Goal: Information Seeking & Learning: Learn about a topic

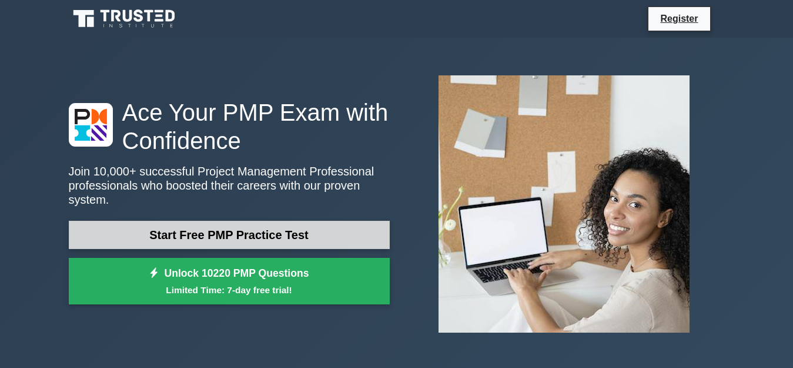
click at [270, 231] on link "Start Free PMP Practice Test" at bounding box center [229, 235] width 321 height 28
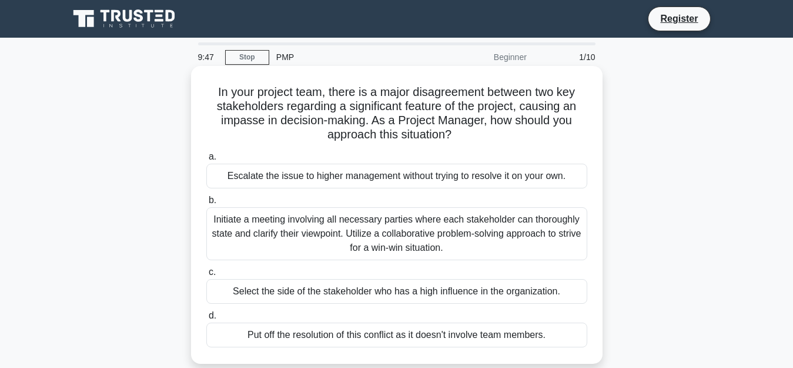
click at [295, 236] on div "Initiate a meeting involving all necessary parties where each stakeholder can t…" at bounding box center [396, 233] width 381 height 53
click at [206, 204] on input "b. Initiate a meeting involving all necessary parties where each stakeholder ca…" at bounding box center [206, 200] width 0 height 8
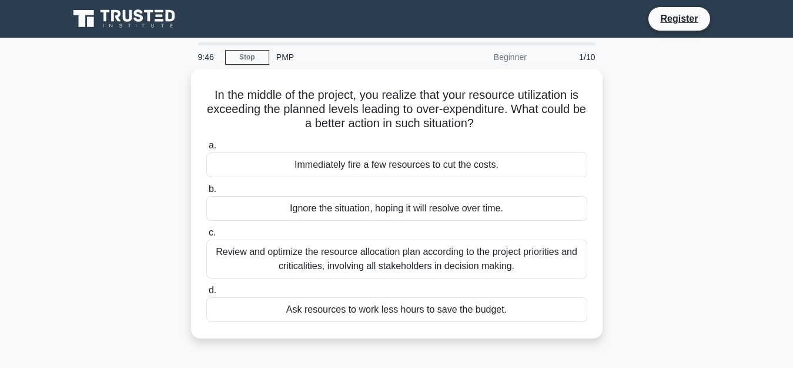
click at [412, 234] on label "c. Review and optimize the resource allocation plan according to the project pr…" at bounding box center [396, 251] width 381 height 53
click at [206, 234] on input "c. Review and optimize the resource allocation plan according to the project pr…" at bounding box center [206, 233] width 0 height 8
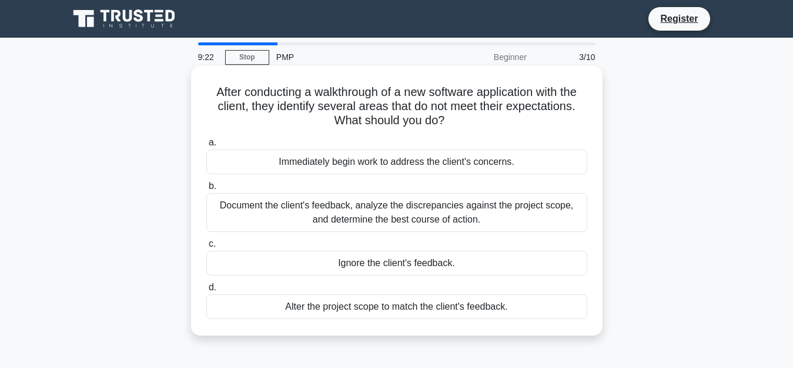
click at [354, 225] on div "Document the client's feedback, analyze the discrepancies against the project s…" at bounding box center [396, 212] width 381 height 39
click at [206, 190] on input "b. Document the client's feedback, analyze the discrepancies against the projec…" at bounding box center [206, 186] width 0 height 8
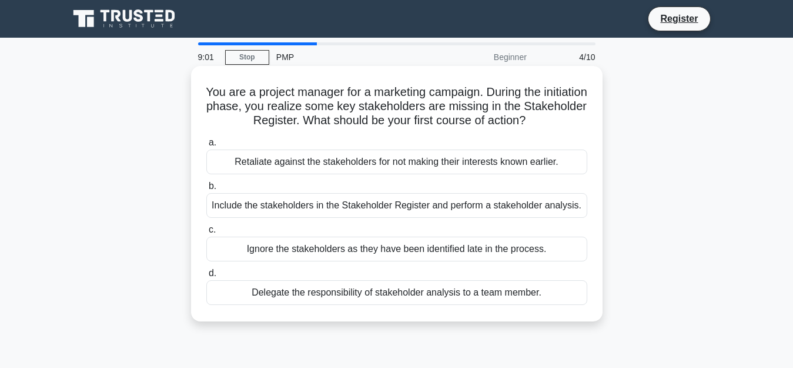
click at [374, 210] on div "Include the stakeholders in the Stakeholder Register and perform a stakeholder …" at bounding box center [396, 205] width 381 height 25
click at [206, 190] on input "b. Include the stakeholders in the Stakeholder Register and perform a stakehold…" at bounding box center [206, 186] width 0 height 8
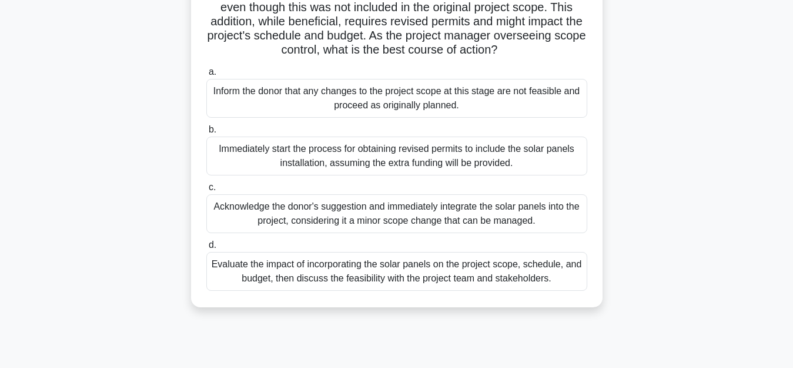
scroll to position [132, 0]
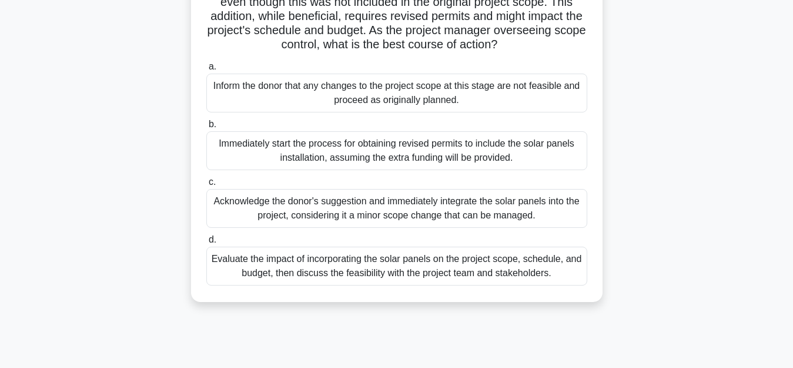
click at [442, 278] on div "Evaluate the impact of incorporating the solar panels on the project scope, sch…" at bounding box center [396, 265] width 381 height 39
click at [206, 243] on input "d. Evaluate the impact of incorporating the solar panels on the project scope, …" at bounding box center [206, 240] width 0 height 8
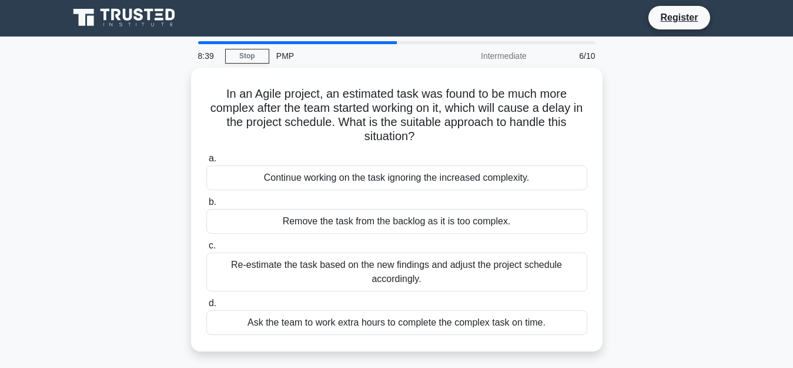
scroll to position [0, 0]
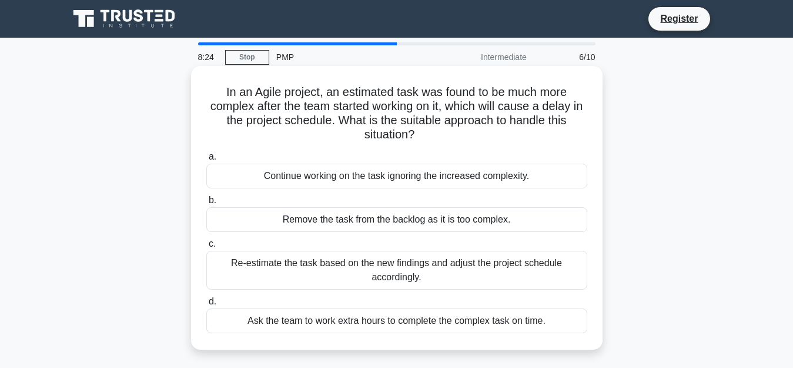
click at [292, 265] on div "Re-estimate the task based on the new findings and adjust the project schedule …" at bounding box center [396, 270] width 381 height 39
click at [206, 248] on input "c. Re-estimate the task based on the new findings and adjust the project schedu…" at bounding box center [206, 244] width 0 height 8
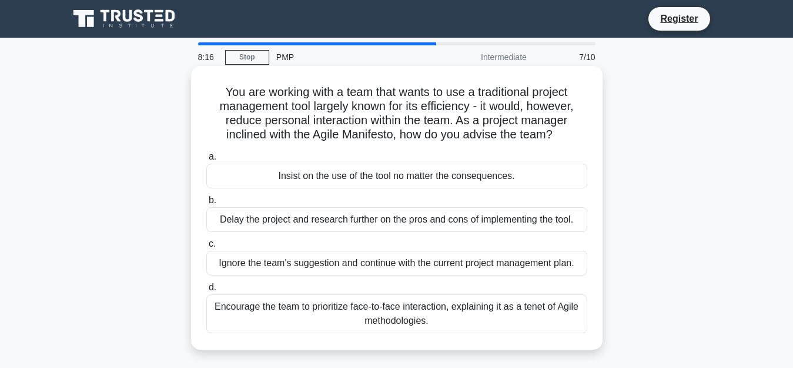
click at [294, 303] on div "Encourage the team to prioritize face-to-face interaction, explaining it as a t…" at bounding box center [396, 313] width 381 height 39
click at [206, 291] on input "d. Encourage the team to prioritize face-to-face interaction, explaining it as …" at bounding box center [206, 287] width 0 height 8
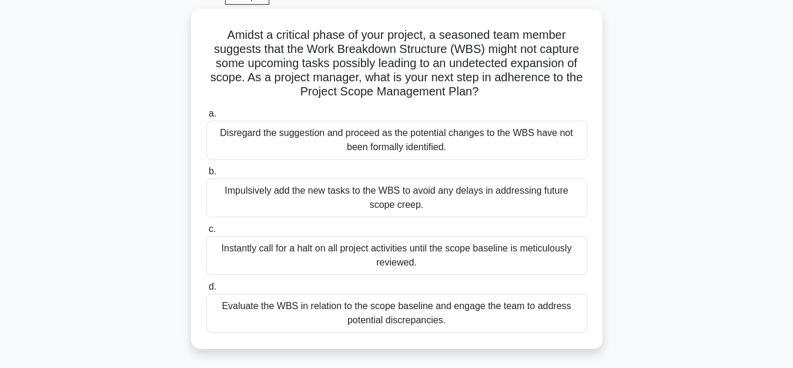
scroll to position [61, 0]
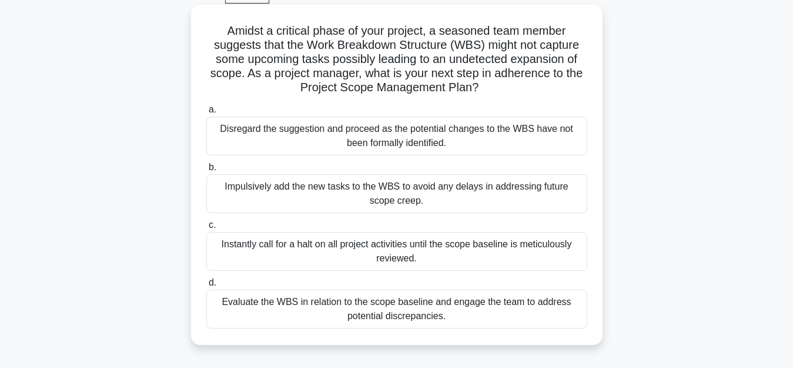
click at [493, 318] on div "Evaluate the WBS in relation to the scope baseline and engage the team to addre…" at bounding box center [396, 308] width 381 height 39
click at [206, 286] on input "d. Evaluate the WBS in relation to the scope baseline and engage the team to ad…" at bounding box center [206, 283] width 0 height 8
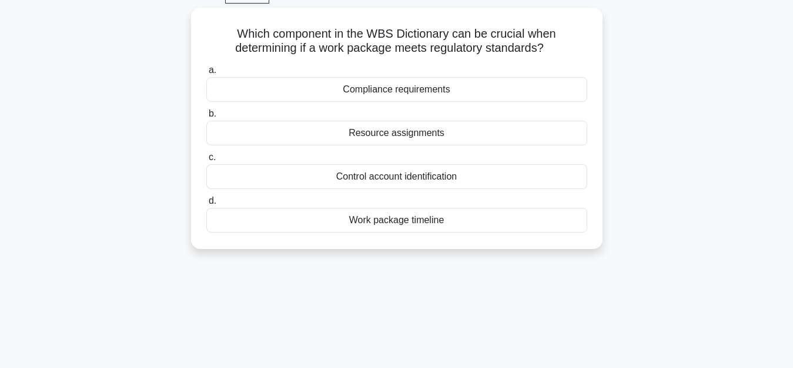
scroll to position [0, 0]
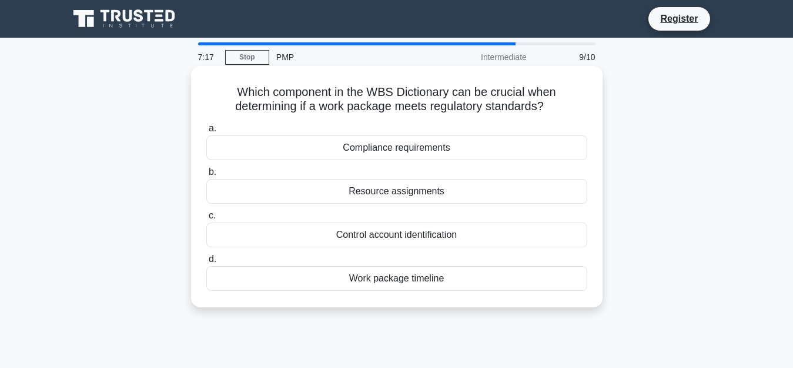
click at [405, 151] on div "Compliance requirements" at bounding box center [396, 147] width 381 height 25
click at [206, 132] on input "a. Compliance requirements" at bounding box center [206, 129] width 0 height 8
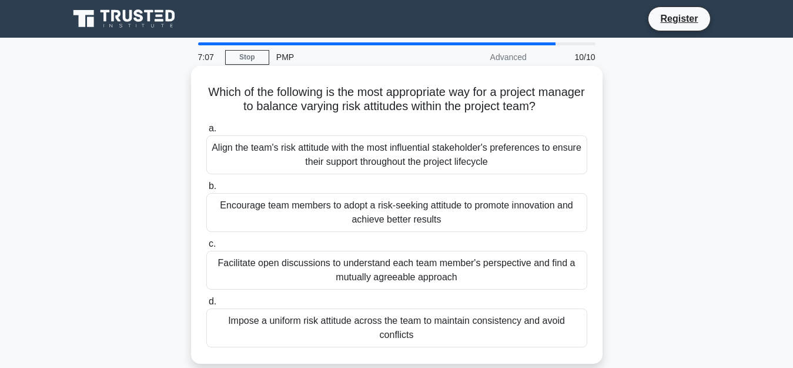
click at [354, 269] on div "Facilitate open discussions to understand each team member's perspective and fi…" at bounding box center [396, 270] width 381 height 39
click at [206, 248] on input "c. Facilitate open discussions to understand each team member's perspective and…" at bounding box center [206, 244] width 0 height 8
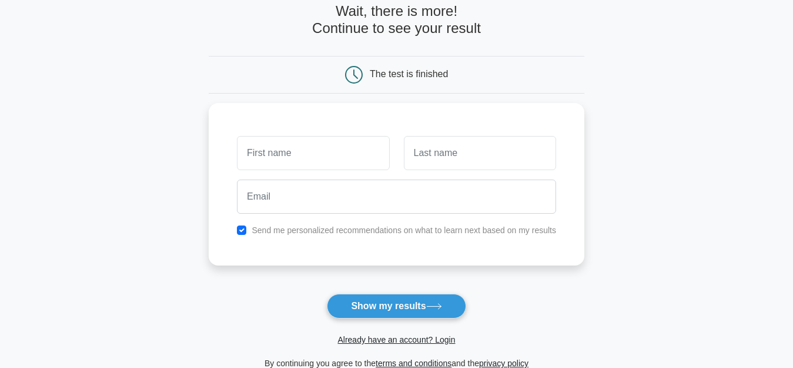
scroll to position [61, 0]
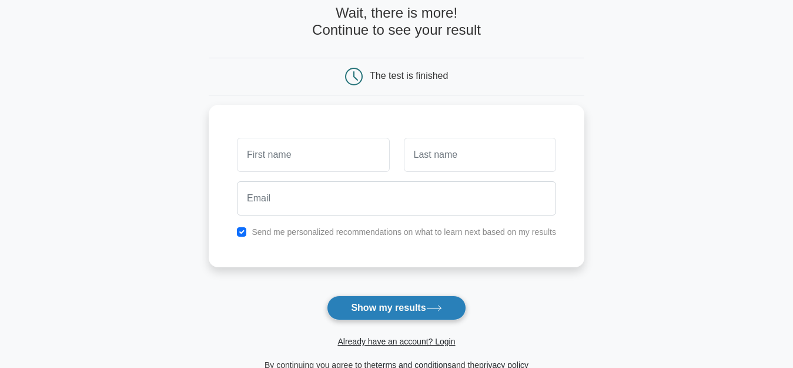
click at [455, 302] on button "Show my results" at bounding box center [396, 307] width 139 height 25
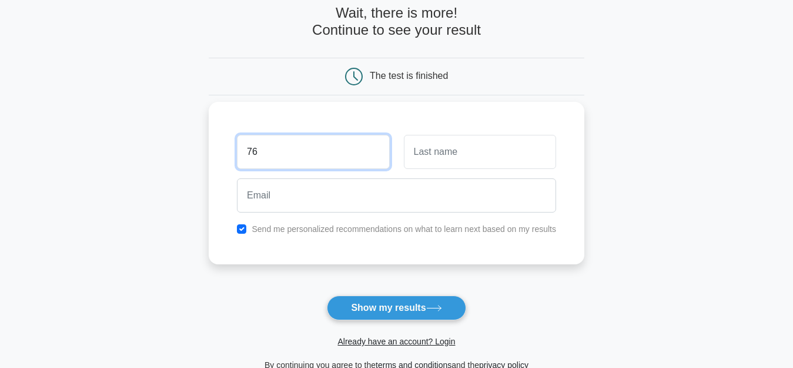
type input "7"
type input "ل"
type input "kju"
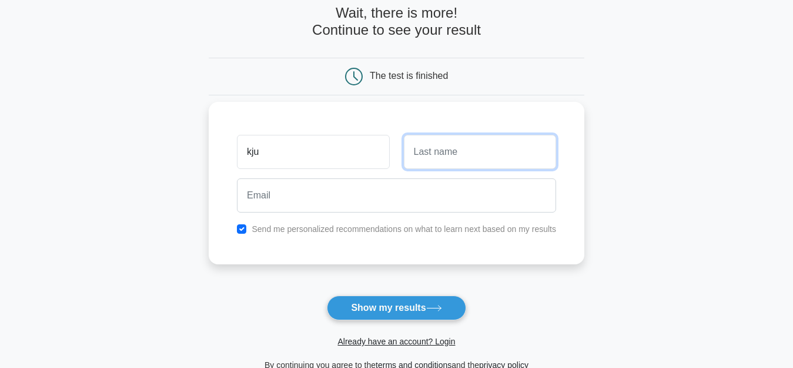
click at [435, 159] on input "text" at bounding box center [480, 152] width 152 height 34
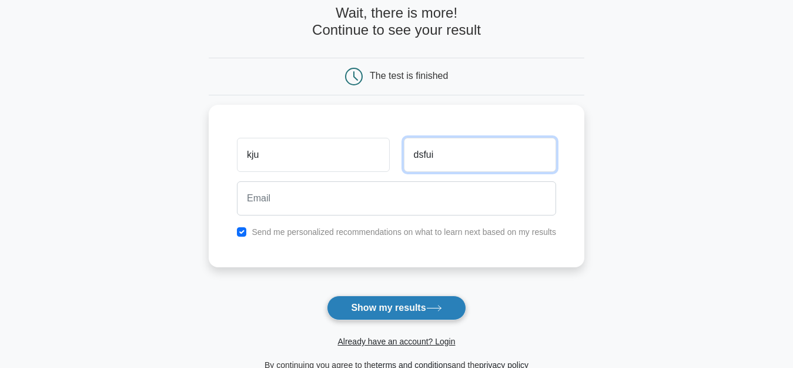
type input "dsfui"
click at [378, 303] on button "Show my results" at bounding box center [396, 307] width 139 height 25
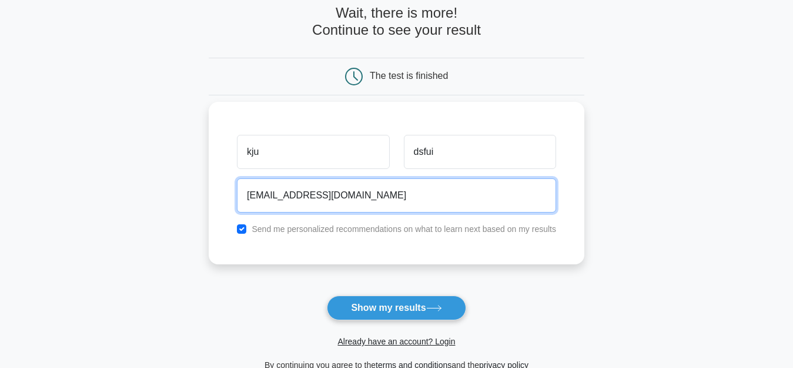
type input "bghfrdrdsx876@gmail.com"
click at [327, 295] on button "Show my results" at bounding box center [396, 307] width 139 height 25
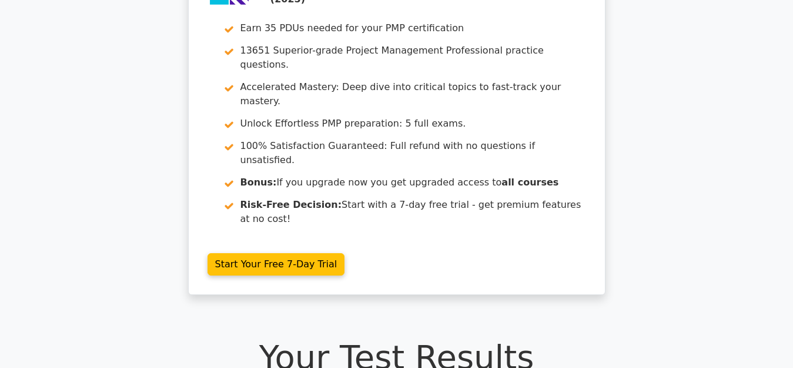
scroll to position [30, 0]
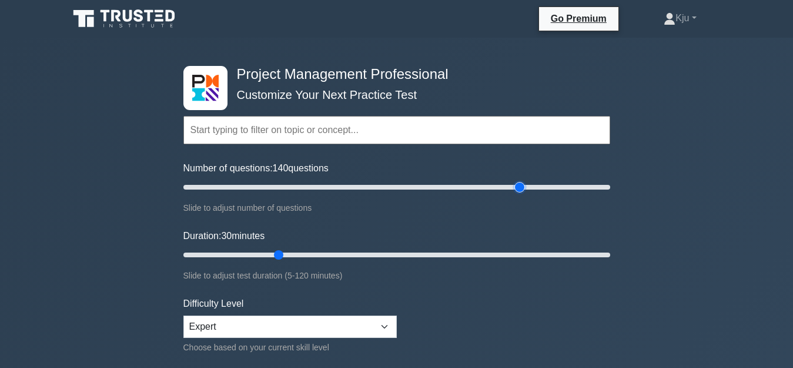
drag, startPoint x: 232, startPoint y: 186, endPoint x: 518, endPoint y: 175, distance: 285.5
click at [518, 180] on input "Number of questions: 140 questions" at bounding box center [397, 187] width 427 height 14
drag, startPoint x: 519, startPoint y: 184, endPoint x: 639, endPoint y: 180, distance: 119.5
type input "200"
click at [610, 180] on input "Number of questions: 200 questions" at bounding box center [397, 187] width 427 height 14
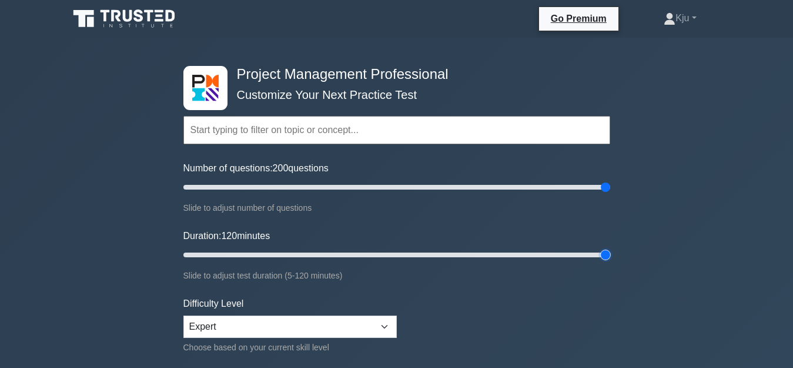
drag, startPoint x: 276, startPoint y: 249, endPoint x: 615, endPoint y: 257, distance: 338.9
type input "120"
click at [610, 257] on input "Duration: 120 minutes" at bounding box center [397, 255] width 427 height 14
click at [388, 331] on select "Beginner Intermediate Expert" at bounding box center [290, 326] width 213 height 22
select select "intermediate"
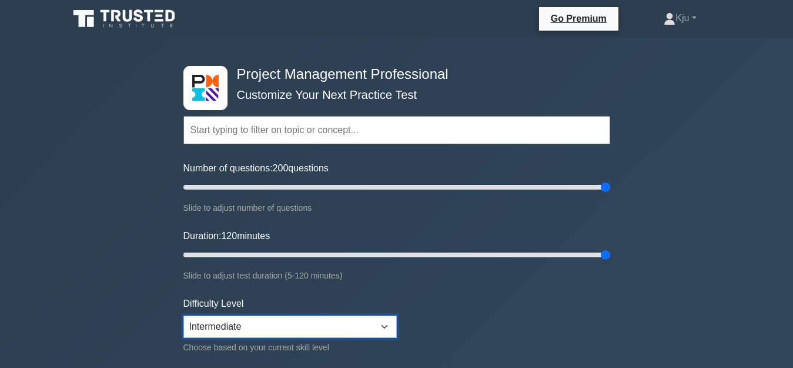
click at [184, 315] on select "Beginner Intermediate Expert" at bounding box center [290, 326] width 213 height 22
click at [673, 24] on link "Kju" at bounding box center [680, 18] width 89 height 24
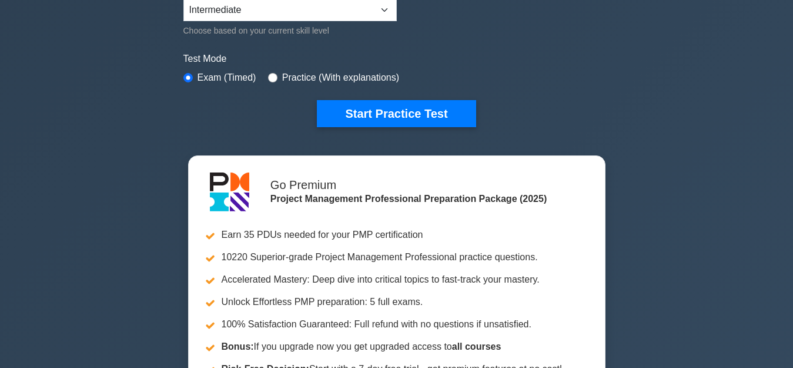
scroll to position [275, 0]
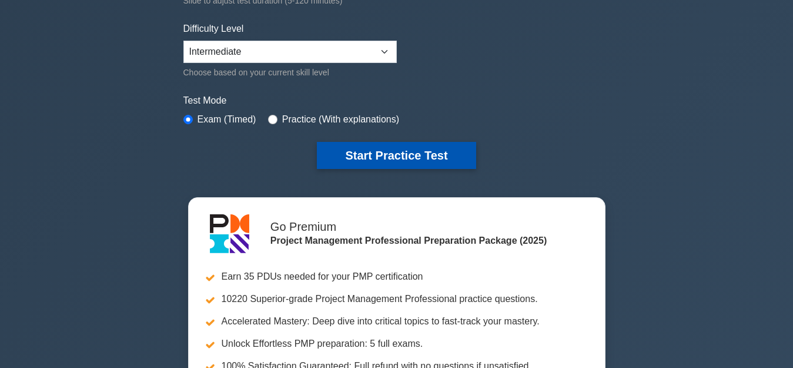
click at [418, 146] on button "Start Practice Test" at bounding box center [396, 155] width 159 height 27
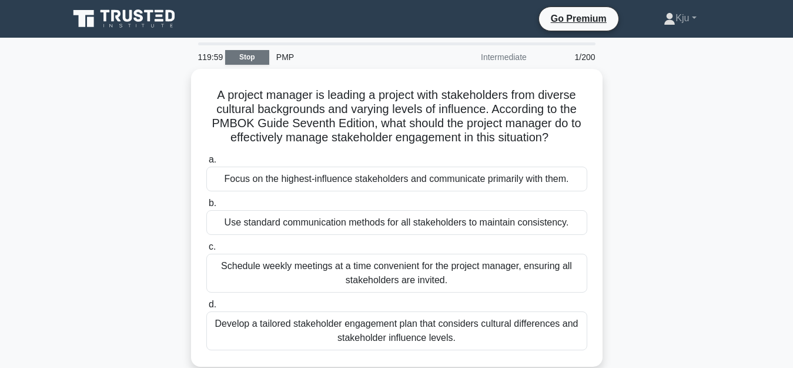
click at [251, 61] on link "Stop" at bounding box center [247, 57] width 44 height 15
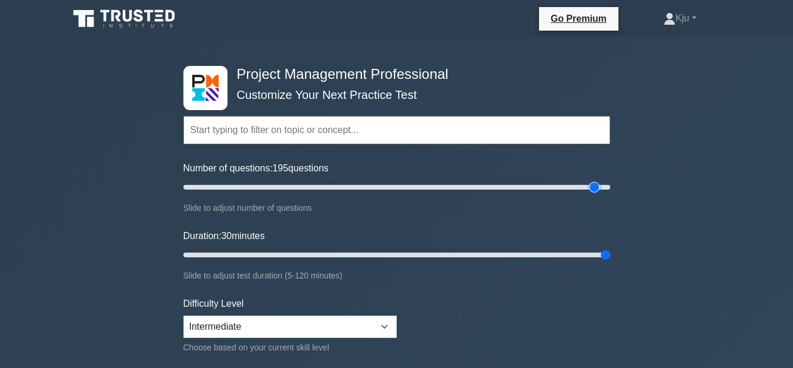
type input "200"
drag, startPoint x: 605, startPoint y: 187, endPoint x: 622, endPoint y: 189, distance: 17.1
click at [610, 189] on input "Number of questions: 200 questions" at bounding box center [397, 187] width 427 height 14
type input "120"
drag, startPoint x: 535, startPoint y: 257, endPoint x: 644, endPoint y: 243, distance: 110.3
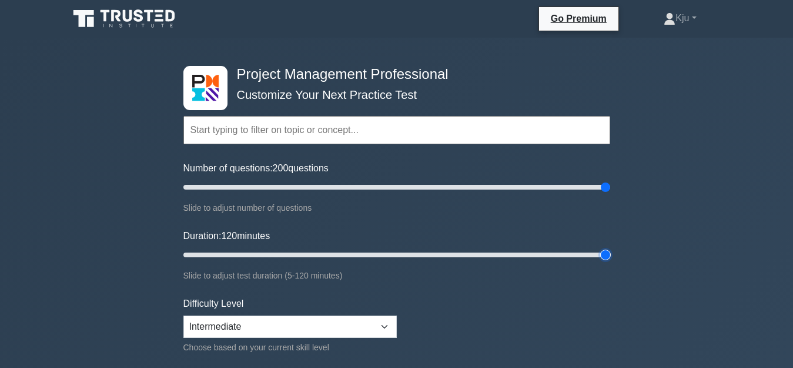
click at [610, 248] on input "Duration: 120 minutes" at bounding box center [397, 255] width 427 height 14
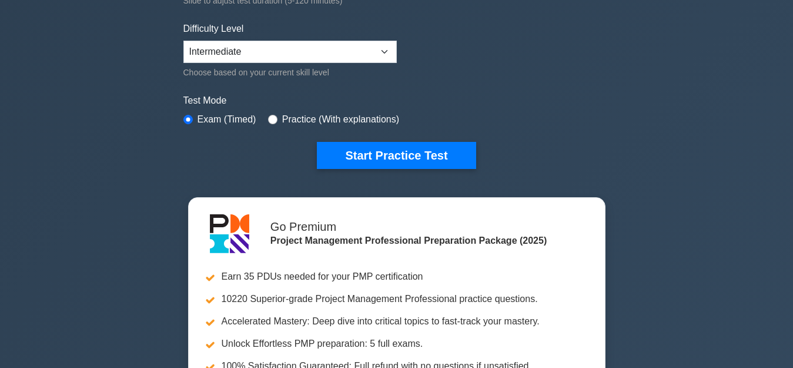
scroll to position [258, 0]
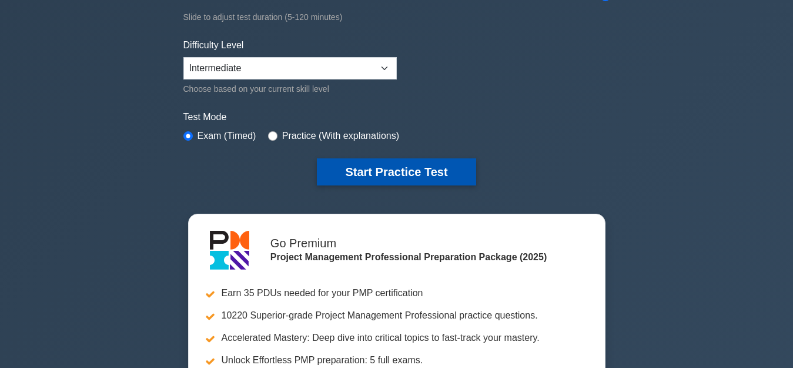
click at [443, 162] on button "Start Practice Test" at bounding box center [396, 171] width 159 height 27
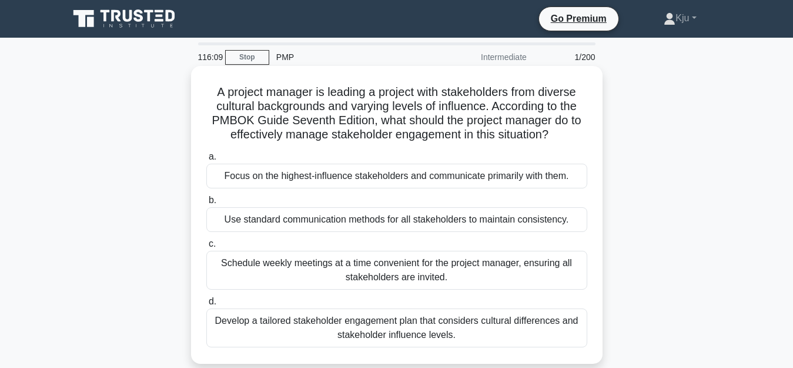
click at [511, 332] on div "Develop a tailored stakeholder engagement plan that considers cultural differen…" at bounding box center [396, 327] width 381 height 39
click at [206, 305] on input "d. Develop a tailored stakeholder engagement plan that considers cultural diffe…" at bounding box center [206, 302] width 0 height 8
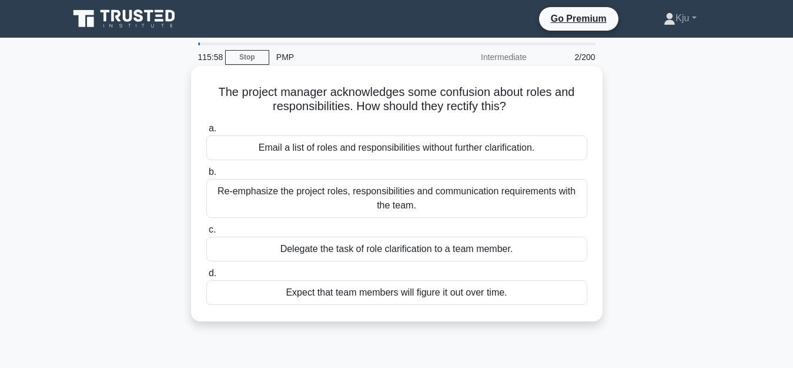
click at [427, 205] on div "Re-emphasize the project roles, responsibilities and communication requirements…" at bounding box center [396, 198] width 381 height 39
click at [206, 176] on input "b. Re-emphasize the project roles, responsibilities and communication requireme…" at bounding box center [206, 172] width 0 height 8
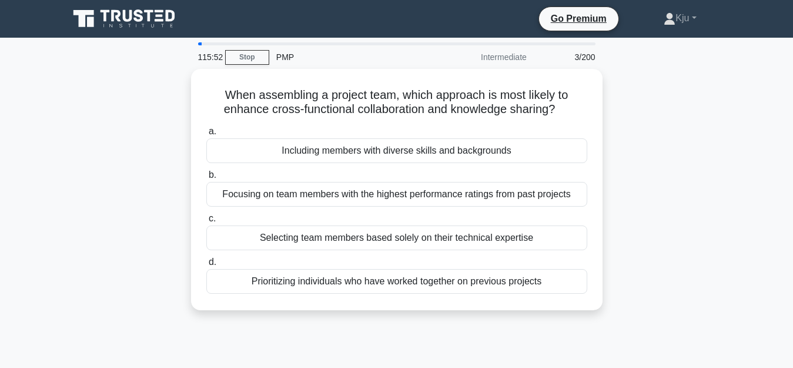
click at [292, 55] on div "PMP" at bounding box center [350, 57] width 162 height 24
click at [281, 58] on div "PMP" at bounding box center [350, 57] width 162 height 24
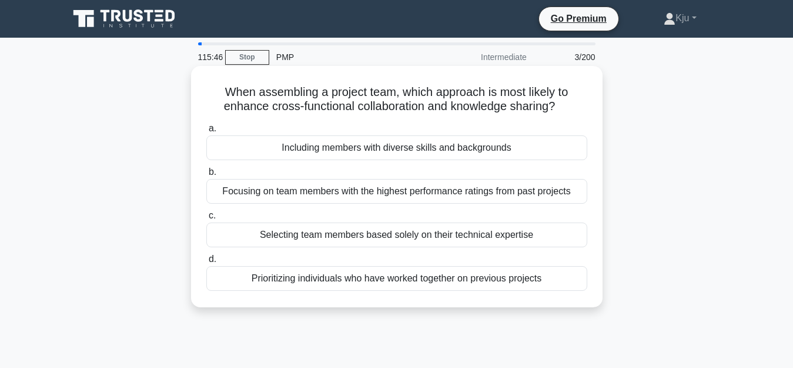
click at [381, 183] on div "Focusing on team members with the highest performance ratings from past projects" at bounding box center [396, 191] width 381 height 25
click at [206, 176] on input "b. Focusing on team members with the highest performance ratings from past proj…" at bounding box center [206, 172] width 0 height 8
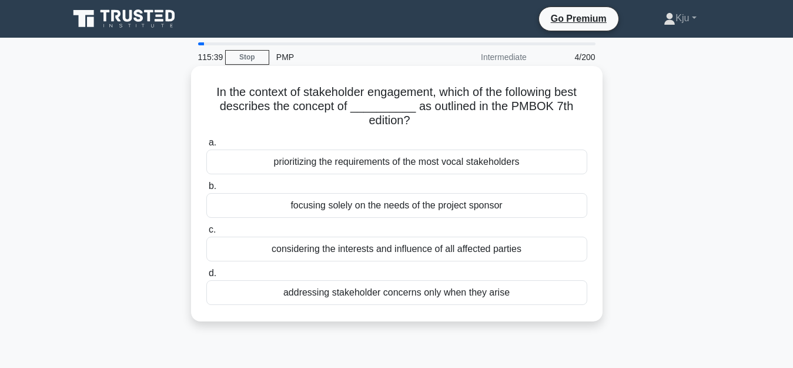
click at [335, 245] on div "considering the interests and influence of all affected parties" at bounding box center [396, 248] width 381 height 25
click at [206, 233] on input "c. considering the interests and influence of all affected parties" at bounding box center [206, 230] width 0 height 8
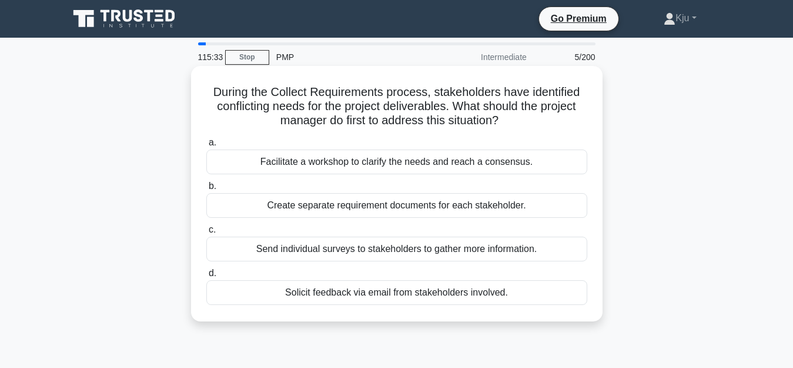
click at [388, 164] on div "Facilitate a workshop to clarify the needs and reach a consensus." at bounding box center [396, 161] width 381 height 25
click at [206, 146] on input "a. Facilitate a workshop to clarify the needs and reach a consensus." at bounding box center [206, 143] width 0 height 8
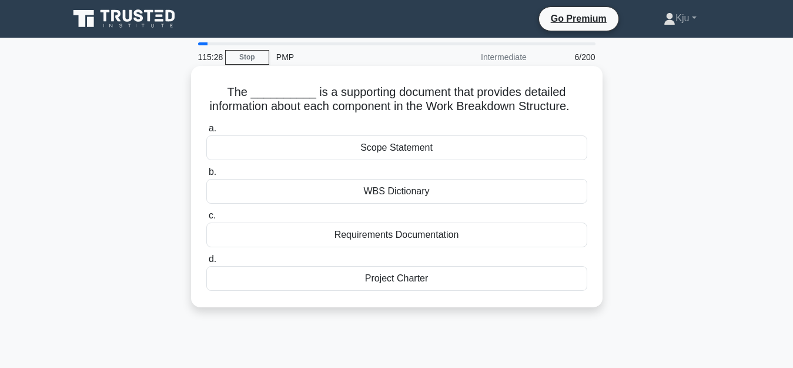
click at [366, 246] on div "Requirements Documentation" at bounding box center [396, 234] width 381 height 25
click at [206, 219] on input "c. Requirements Documentation" at bounding box center [206, 216] width 0 height 8
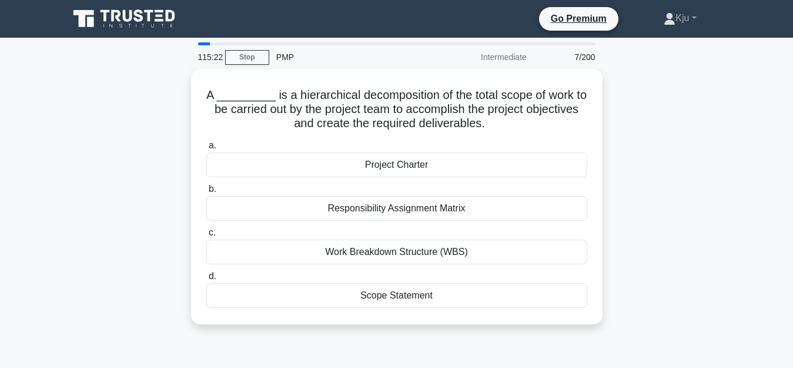
click at [366, 246] on div "Work Breakdown Structure (WBS)" at bounding box center [396, 251] width 381 height 25
click at [206, 236] on input "c. Work Breakdown Structure (WBS)" at bounding box center [206, 233] width 0 height 8
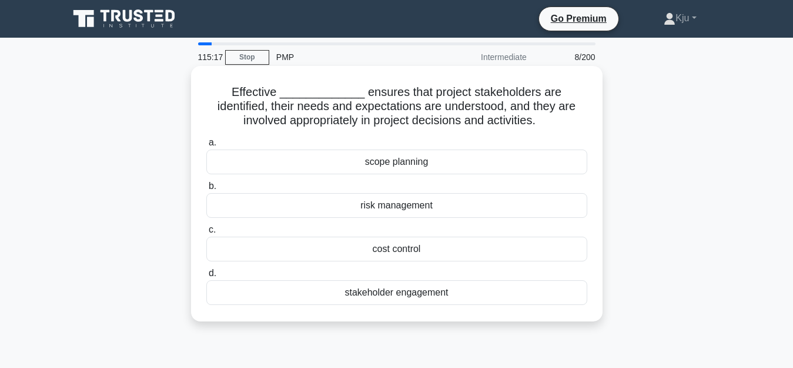
click at [356, 288] on div "stakeholder engagement" at bounding box center [396, 292] width 381 height 25
click at [206, 277] on input "d. stakeholder engagement" at bounding box center [206, 273] width 0 height 8
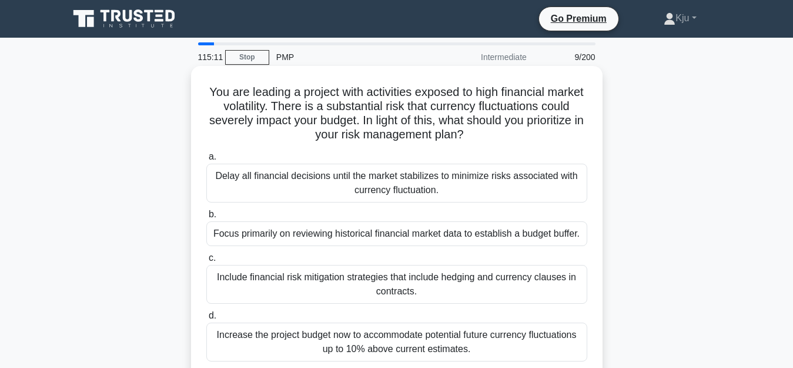
click at [529, 340] on div "Increase the project budget now to accommodate potential future currency fluctu…" at bounding box center [396, 341] width 381 height 39
click at [206, 319] on input "d. Increase the project budget now to accommodate potential future currency flu…" at bounding box center [206, 316] width 0 height 8
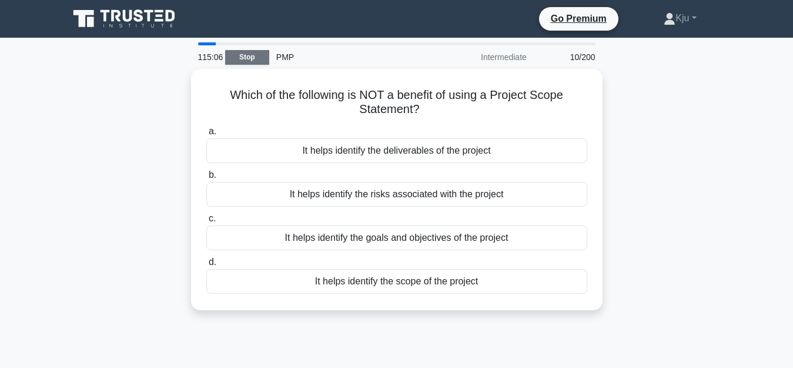
click at [238, 59] on link "Stop" at bounding box center [247, 57] width 44 height 15
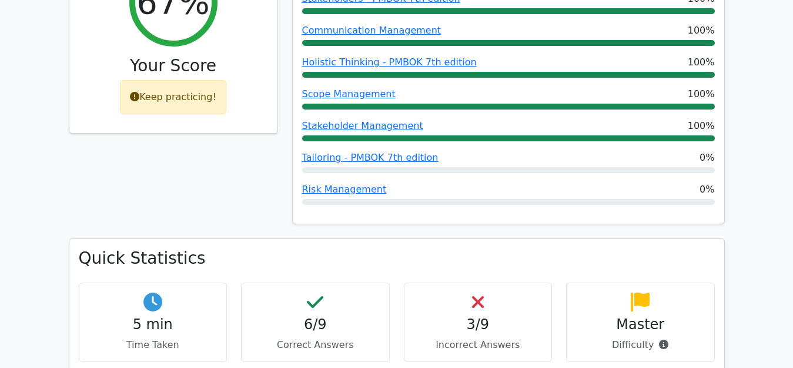
scroll to position [522, 0]
